Goal: Task Accomplishment & Management: Use online tool/utility

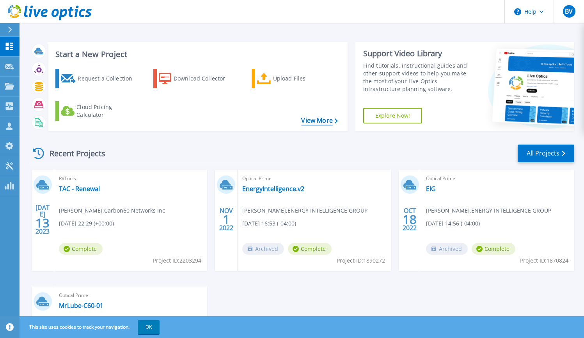
click at [316, 124] on link "View More" at bounding box center [319, 120] width 36 height 7
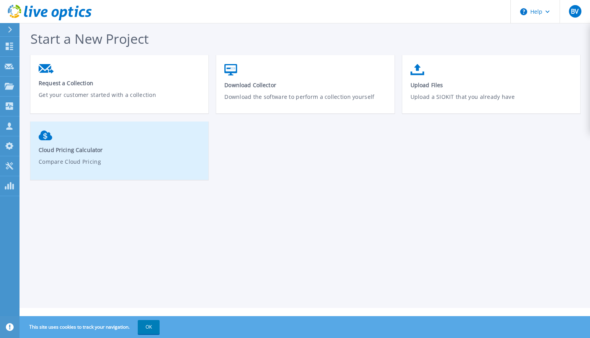
click at [106, 162] on p "Compare Cloud Pricing" at bounding box center [120, 166] width 162 height 18
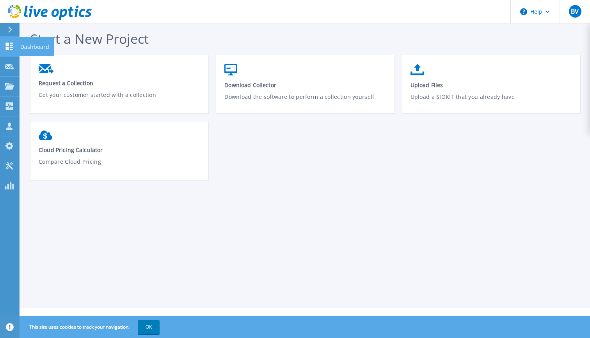
click at [10, 49] on icon at bounding box center [9, 46] width 9 height 7
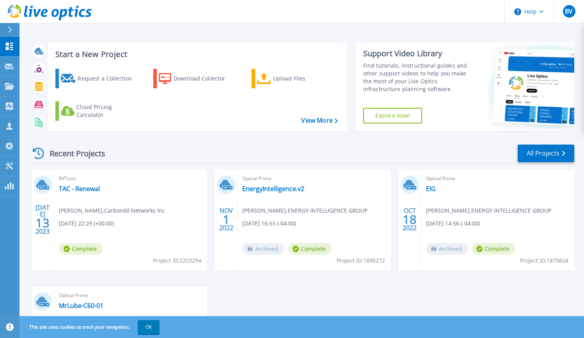
click at [96, 54] on h3 "Start a New Project" at bounding box center [196, 54] width 282 height 9
click at [283, 79] on div "Upload Files" at bounding box center [304, 79] width 62 height 16
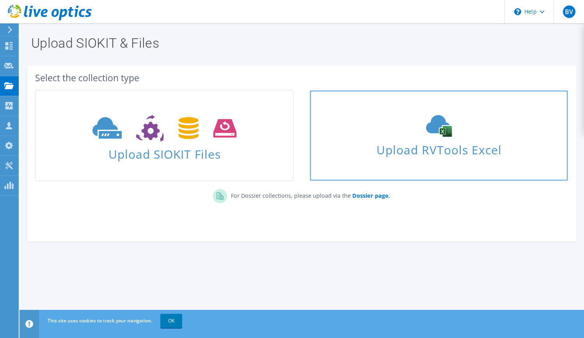
click at [425, 130] on icon at bounding box center [438, 126] width 117 height 22
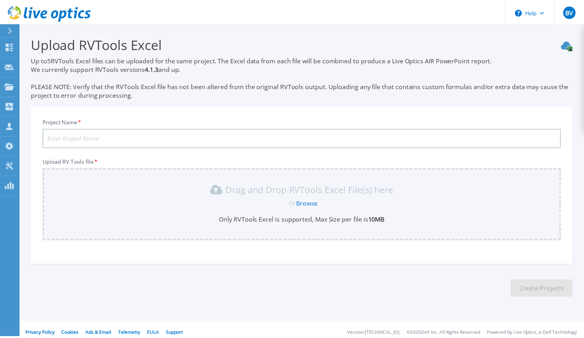
scroll to position [8, 0]
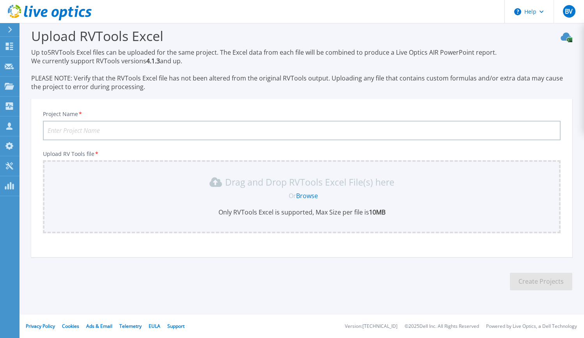
click at [306, 197] on link "Browse" at bounding box center [307, 195] width 22 height 9
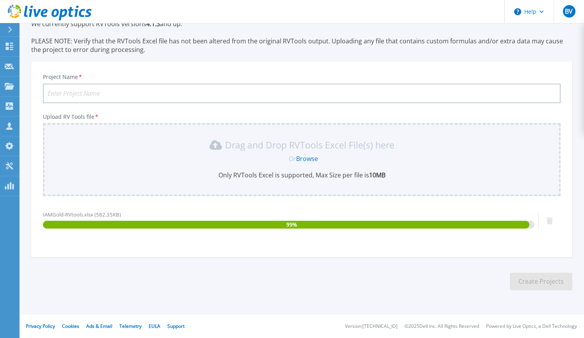
click at [162, 91] on input "Project Name *" at bounding box center [302, 94] width 518 height 20
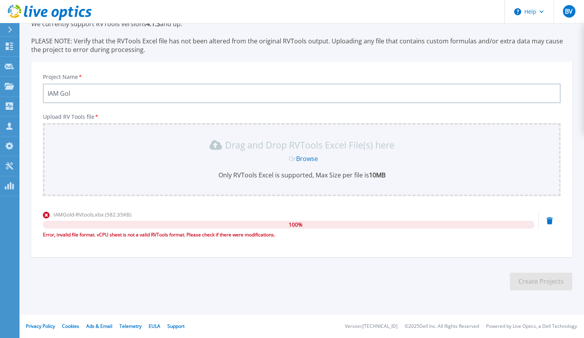
type input "IAM Gold"
